Goal: Task Accomplishment & Management: Manage account settings

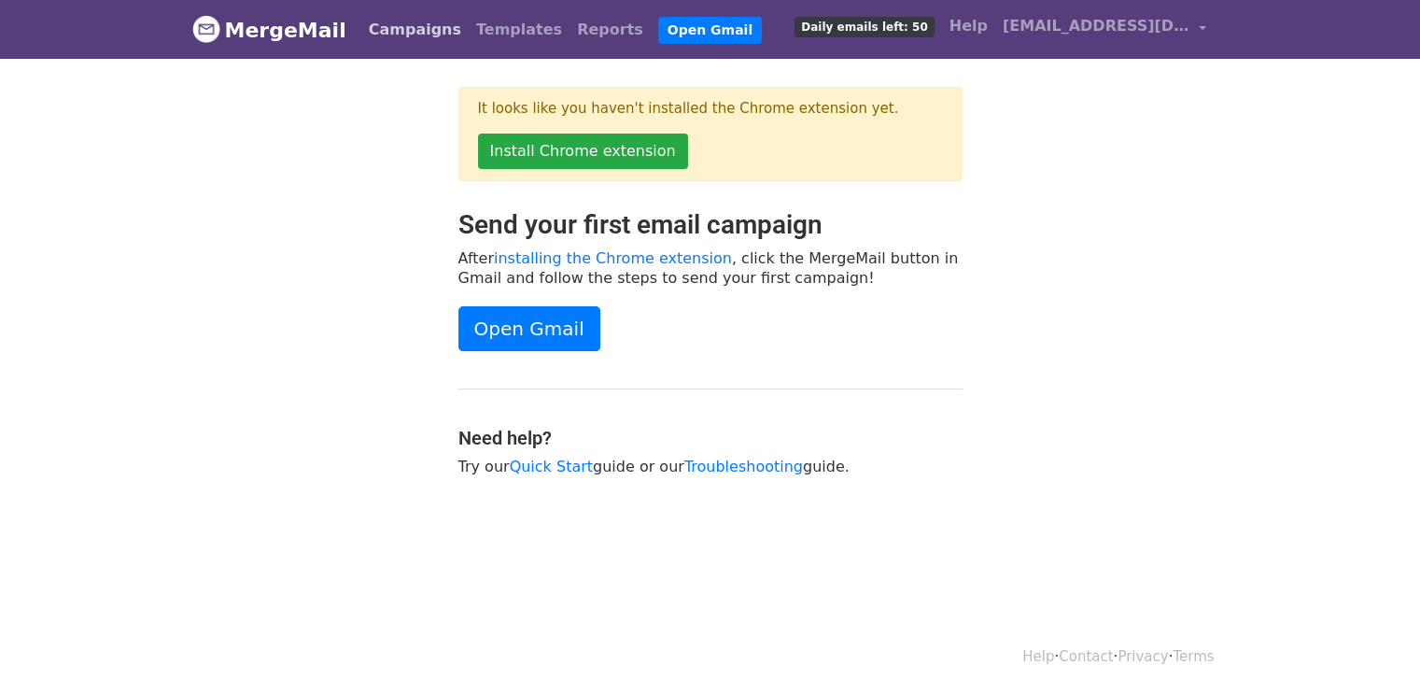
click at [402, 34] on link "Campaigns" at bounding box center [414, 29] width 107 height 37
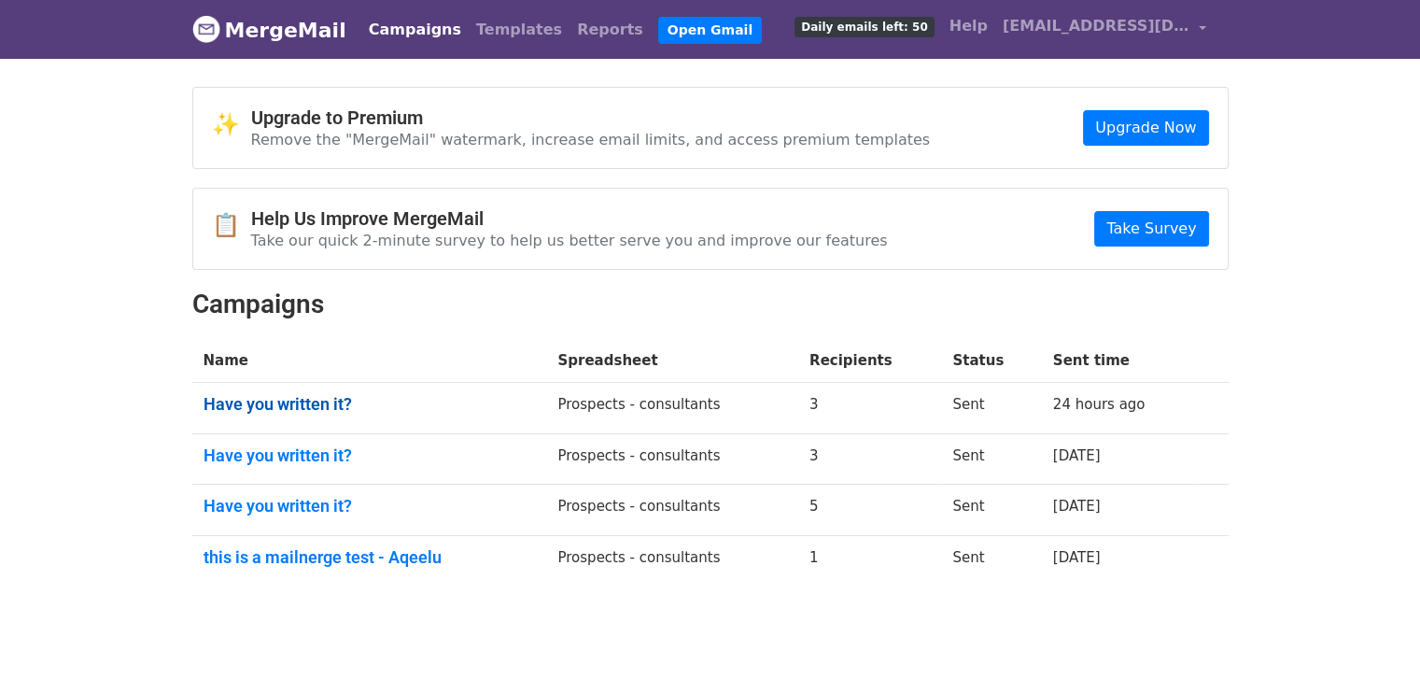
click at [280, 405] on link "Have you written it?" at bounding box center [370, 404] width 332 height 21
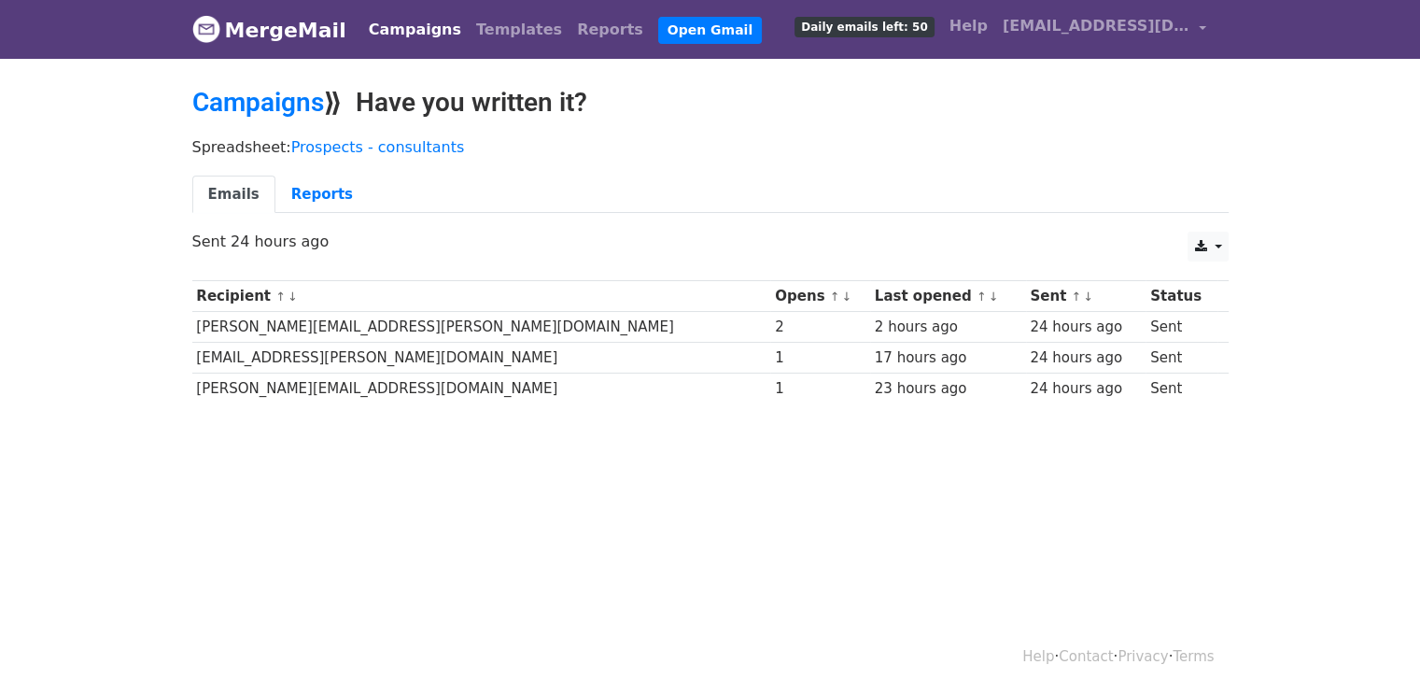
click at [406, 29] on link "Campaigns" at bounding box center [414, 29] width 107 height 37
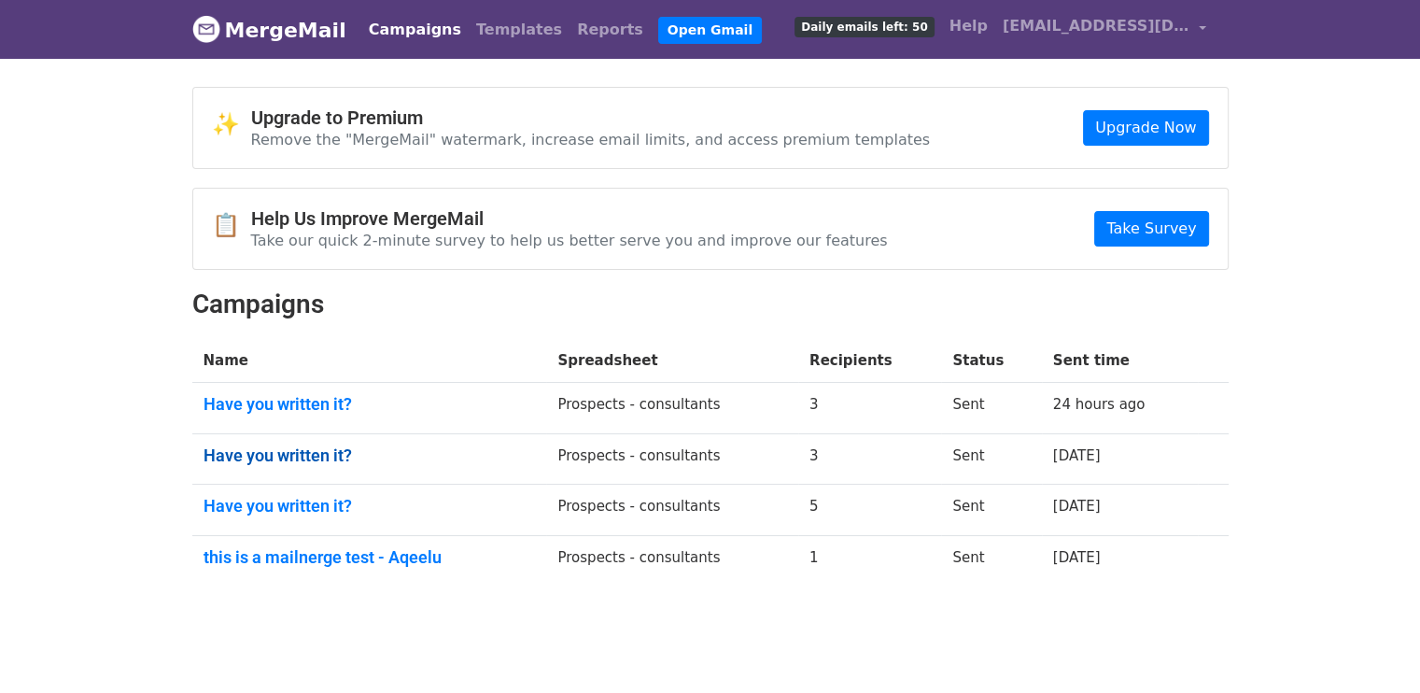
click at [298, 458] on link "Have you written it?" at bounding box center [370, 455] width 332 height 21
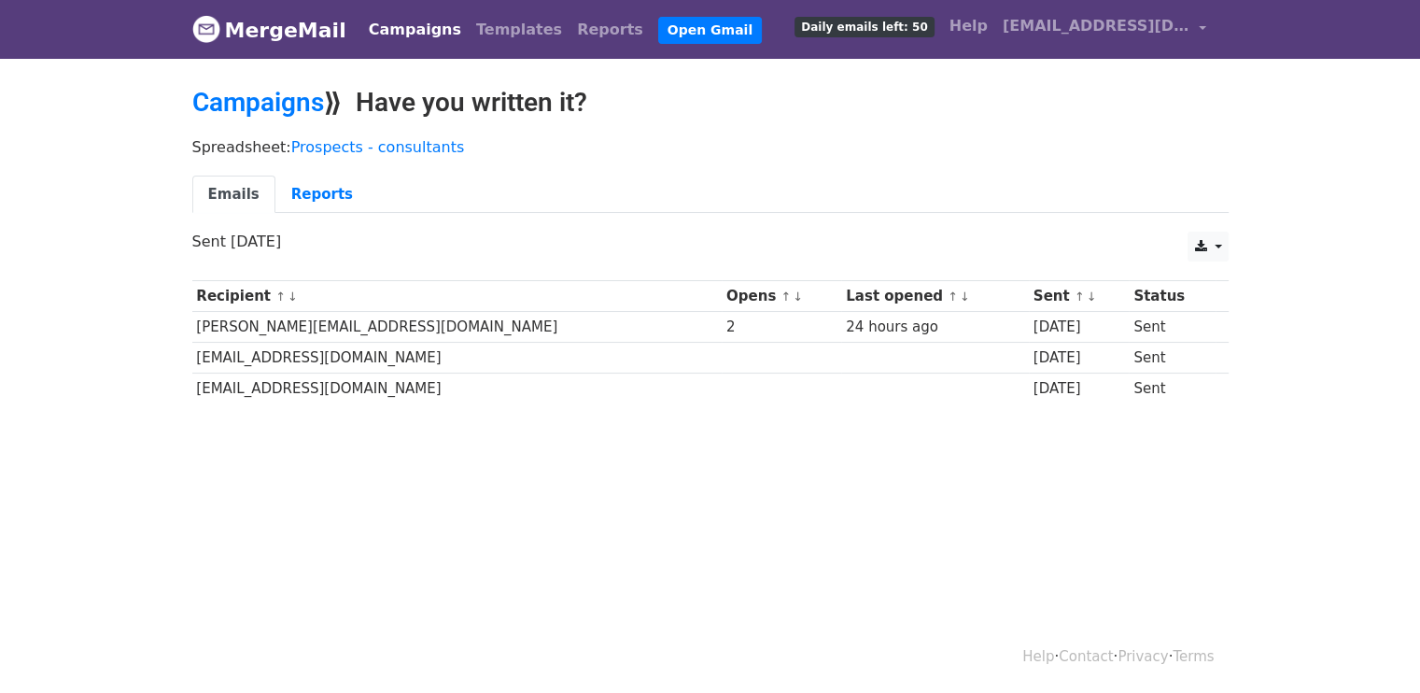
drag, startPoint x: 0, startPoint y: 0, endPoint x: 298, endPoint y: 458, distance: 546.6
click at [298, 458] on body "MergeMail Campaigns Templates Reports Open Gmail Daily emails left: 50 Help aqe…" at bounding box center [710, 246] width 1420 height 493
click at [281, 103] on link "Campaigns" at bounding box center [258, 102] width 132 height 31
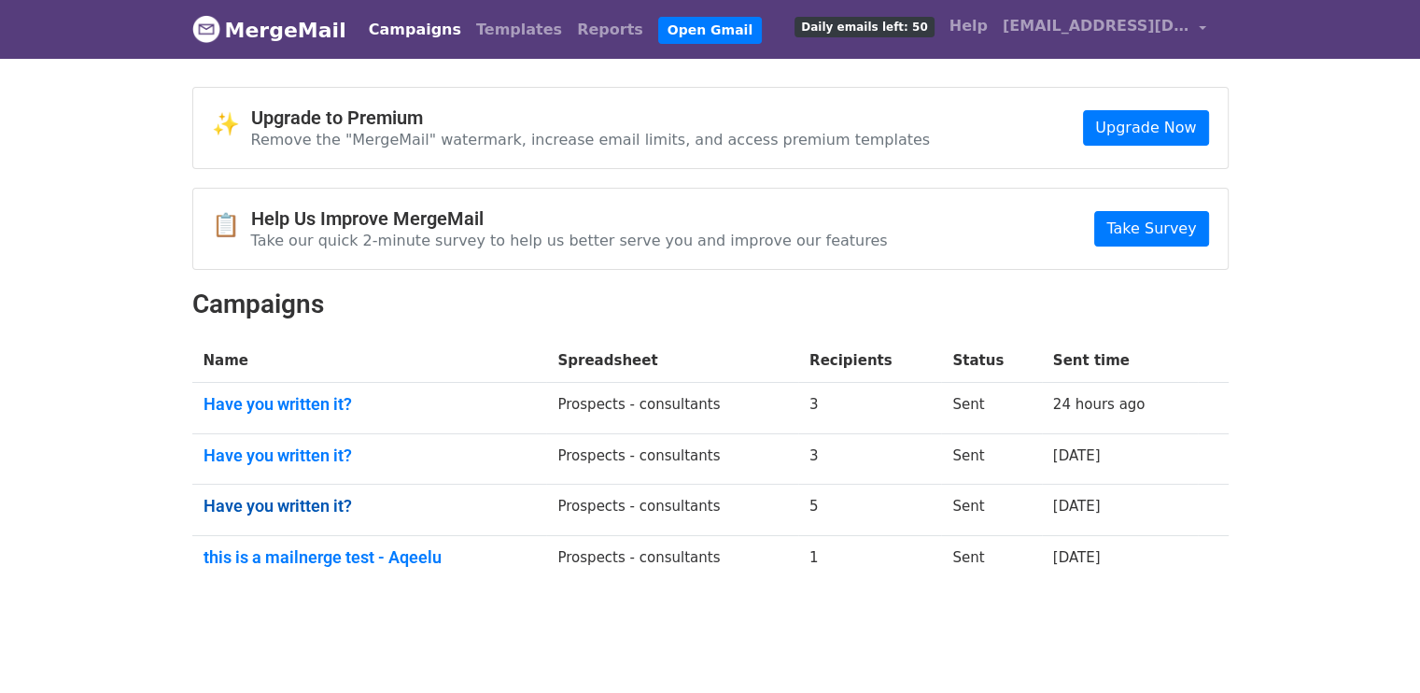
click at [256, 499] on link "Have you written it?" at bounding box center [370, 506] width 332 height 21
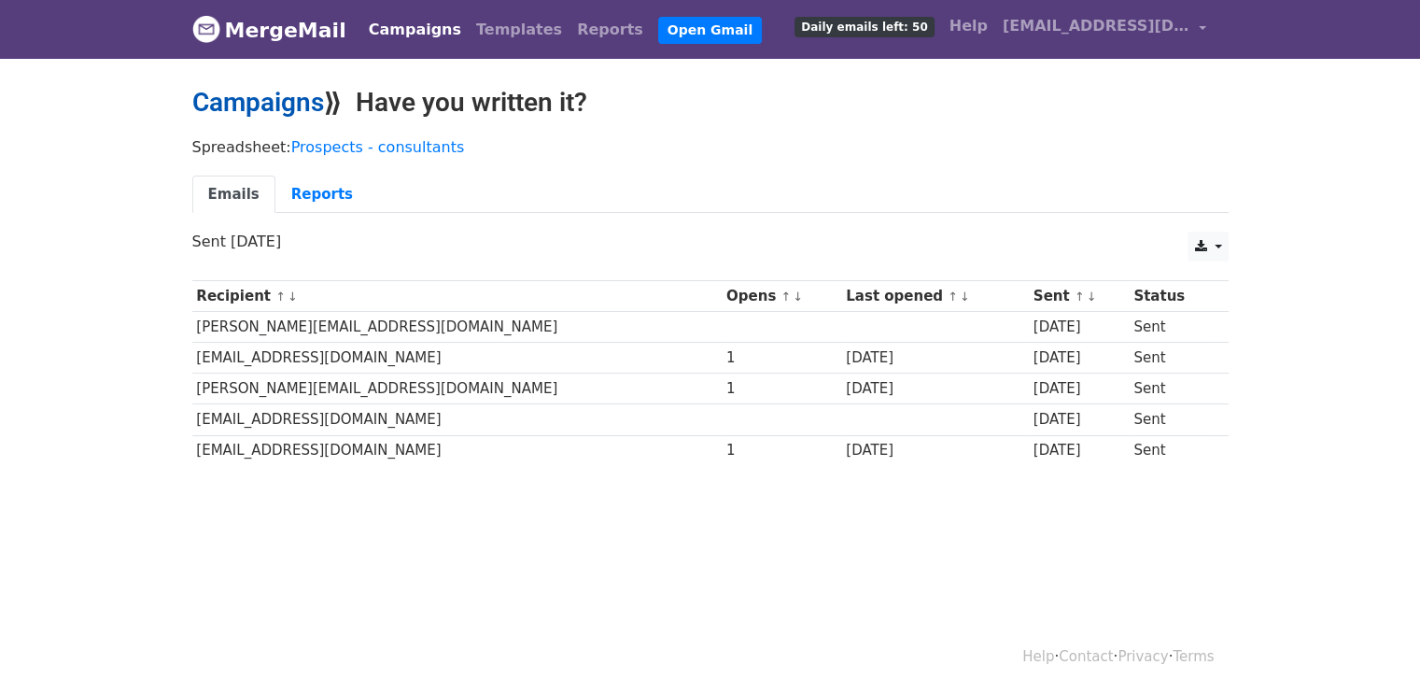
click at [280, 107] on link "Campaigns" at bounding box center [258, 102] width 132 height 31
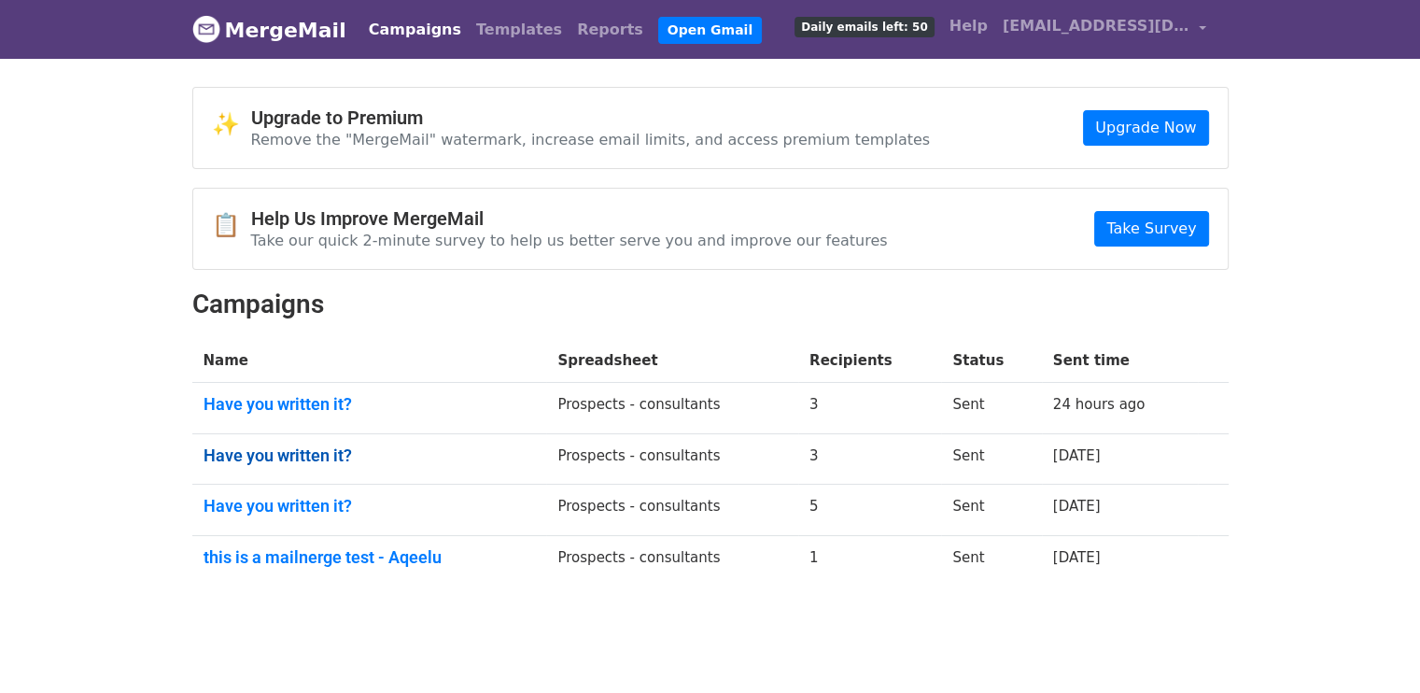
click at [273, 459] on link "Have you written it?" at bounding box center [370, 455] width 332 height 21
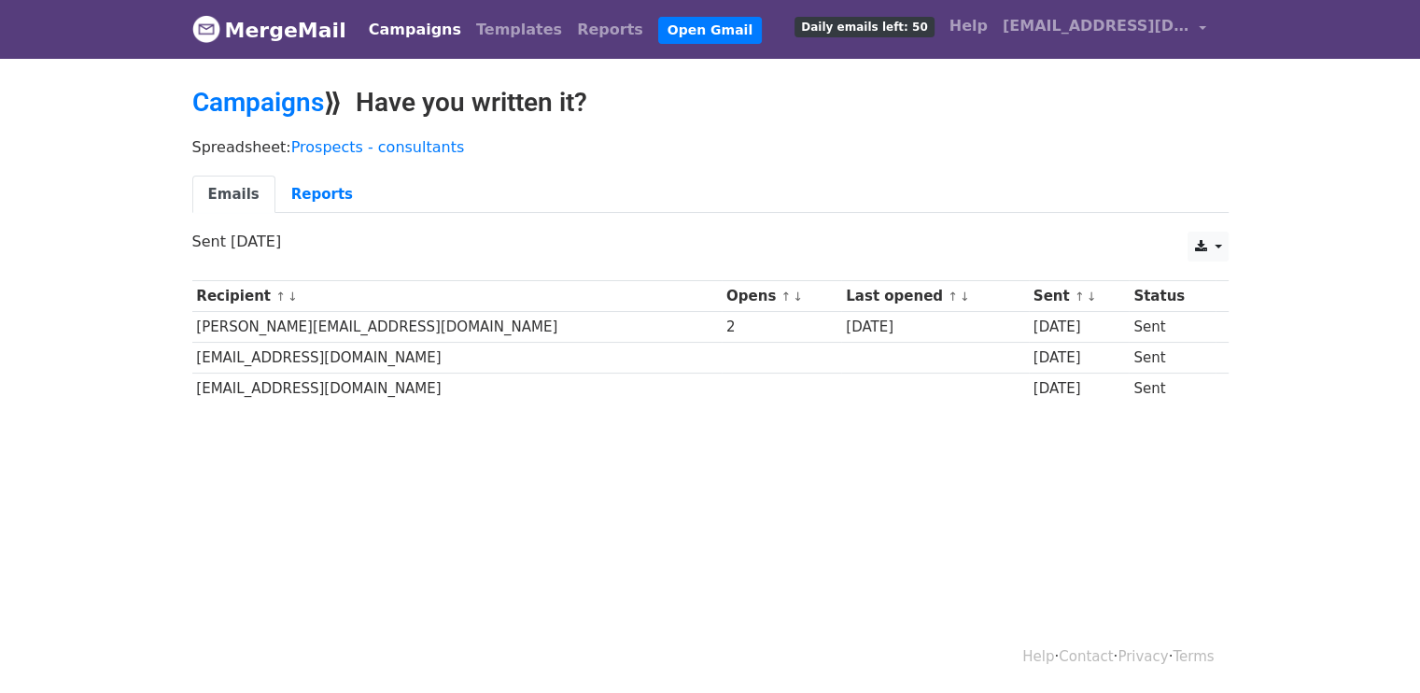
click at [405, 22] on link "Campaigns" at bounding box center [414, 29] width 107 height 37
